Goal: Entertainment & Leisure: Consume media (video, audio)

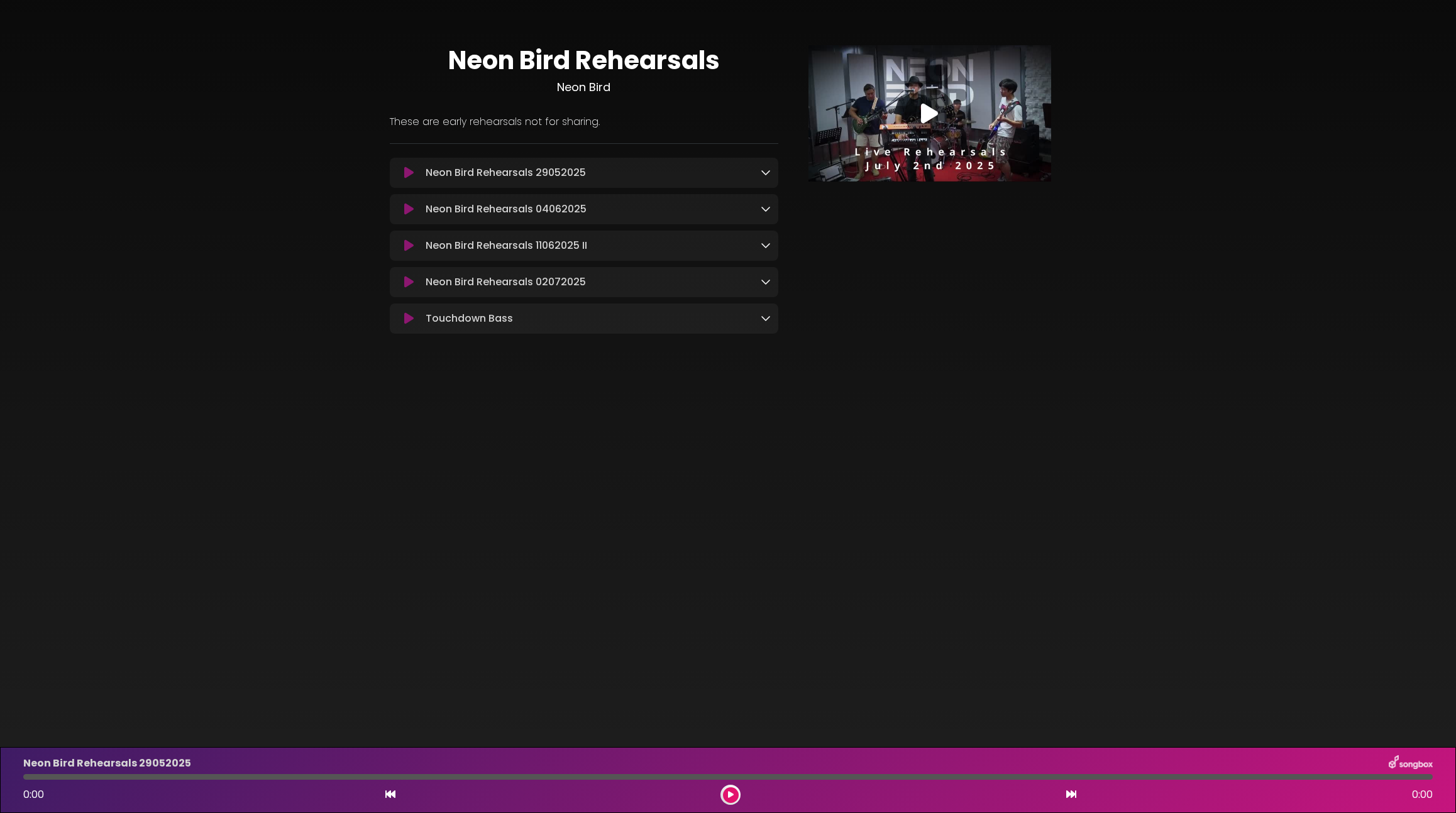
click at [929, 122] on icon at bounding box center [930, 114] width 17 height 23
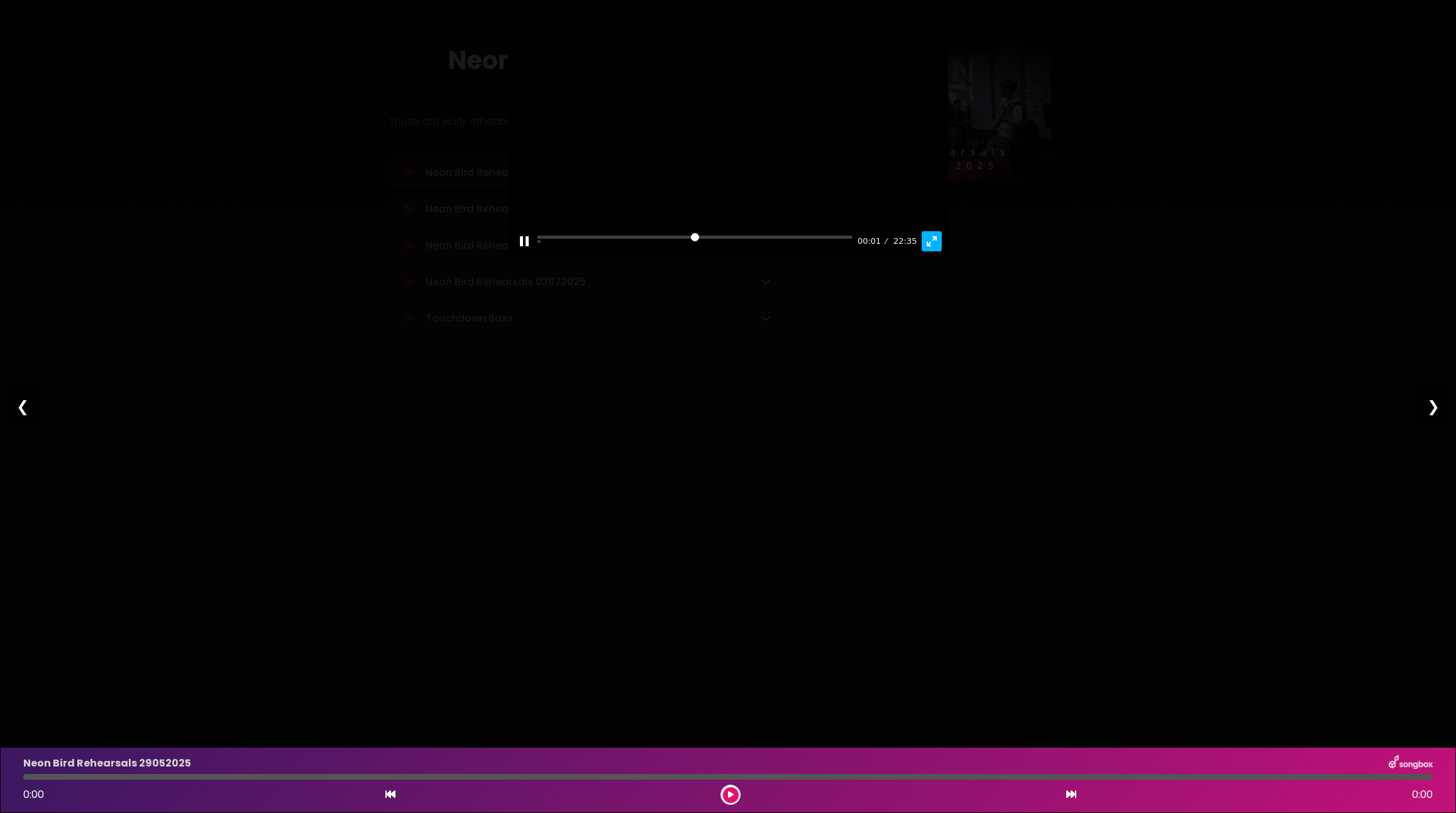
click at [933, 251] on button "Exit fullscreen Enter fullscreen" at bounding box center [932, 241] width 20 height 20
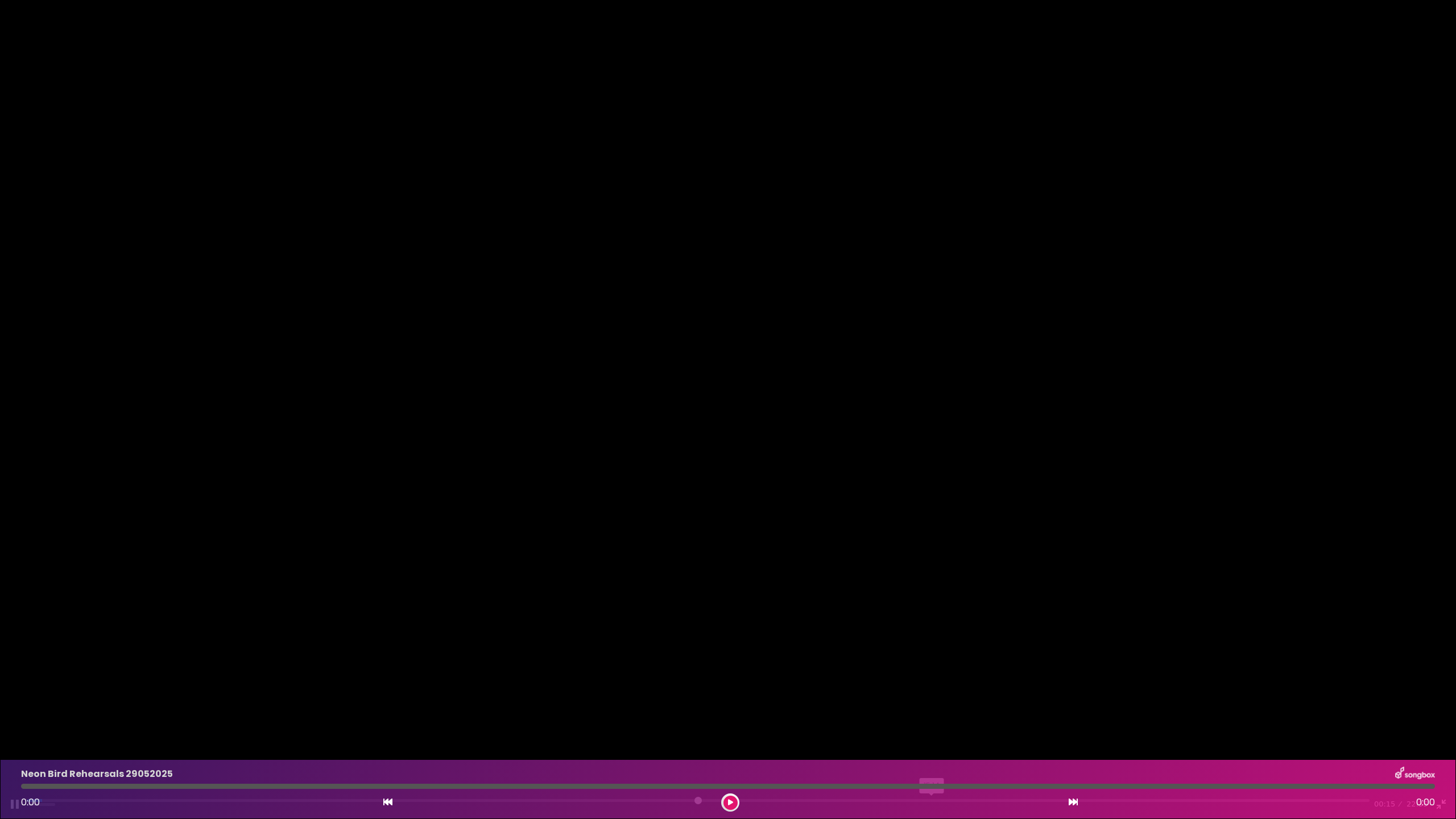
click at [932, 735] on input "Seek" at bounding box center [698, 804] width 1343 height 11
click at [1005, 735] on input "Seek" at bounding box center [698, 804] width 1343 height 11
click at [1047, 735] on div "Pause Play % buffered 16:49 16:28 22:35 Exit fullscreen Enter fullscreen" at bounding box center [728, 797] width 1456 height 44
click at [1051, 735] on input "Seek" at bounding box center [698, 804] width 1343 height 11
click at [676, 536] on div at bounding box center [728, 410] width 1456 height 819
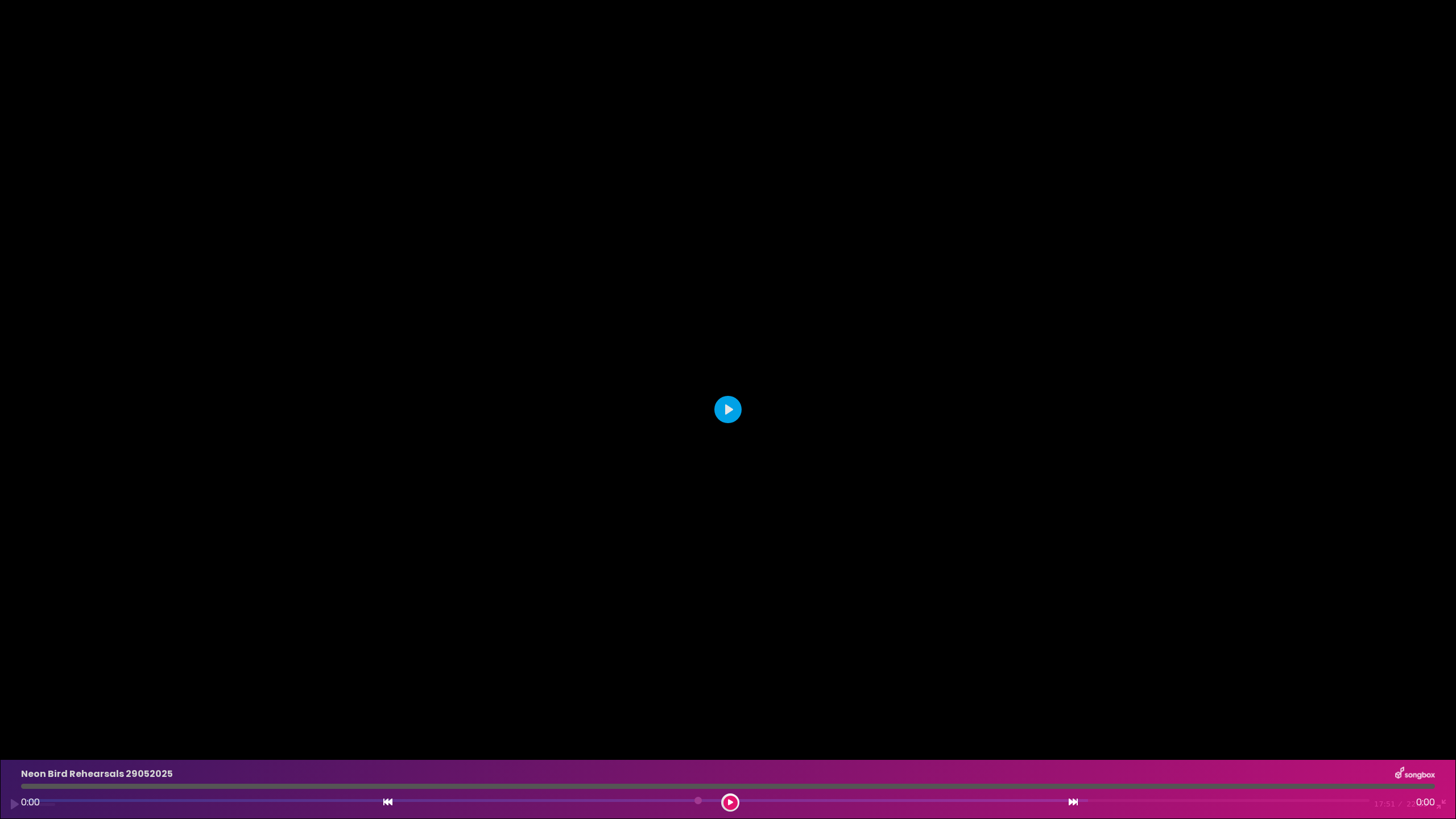
click at [676, 536] on div at bounding box center [728, 410] width 1456 height 819
type input "*****"
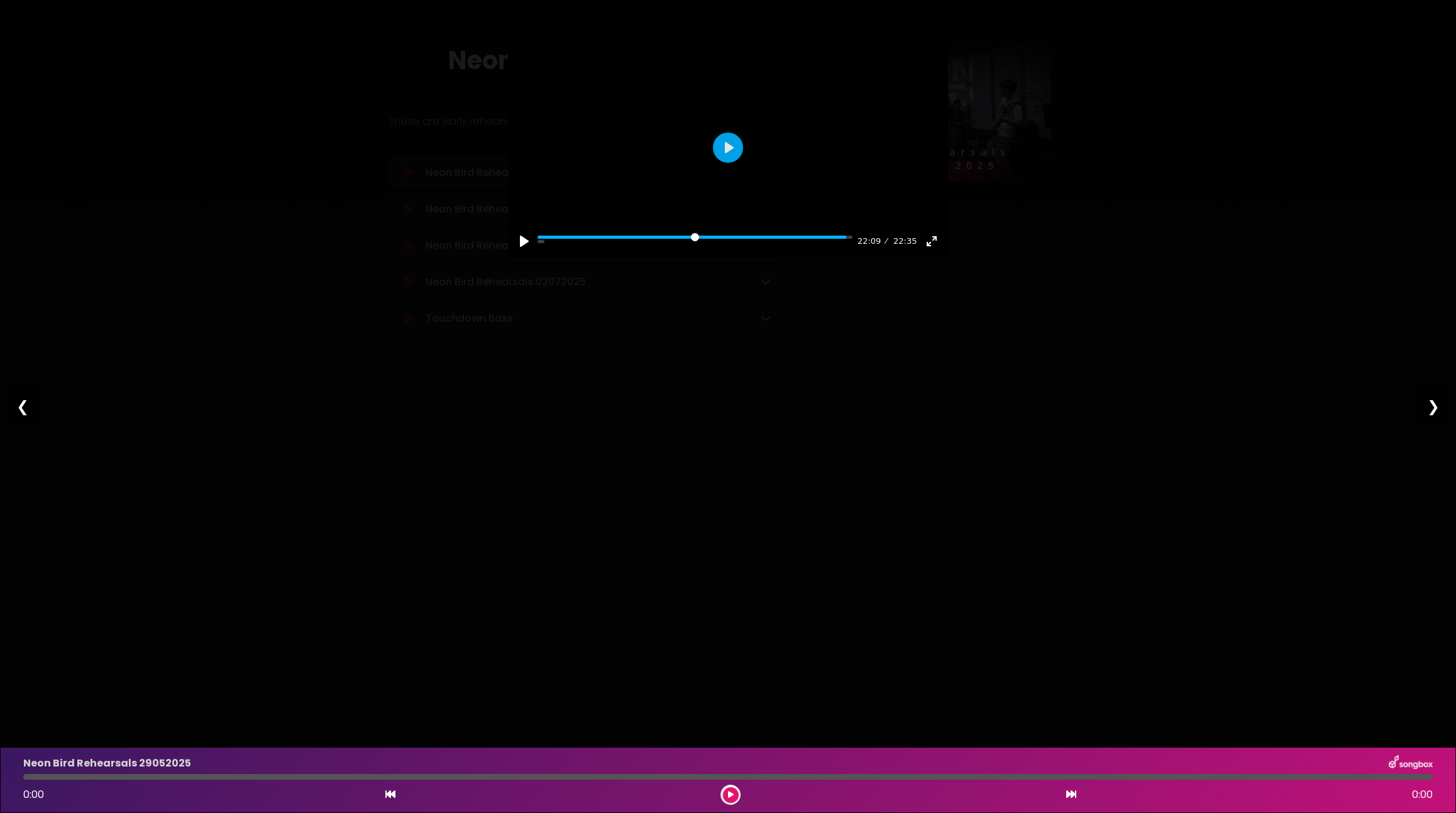
click at [1071, 350] on div "Pause Play % buffered 17:21 22:09 22:35 Exit fullscreen Enter fullscreen Play ❮…" at bounding box center [728, 406] width 1456 height 813
